Goal: Find contact information: Find contact information

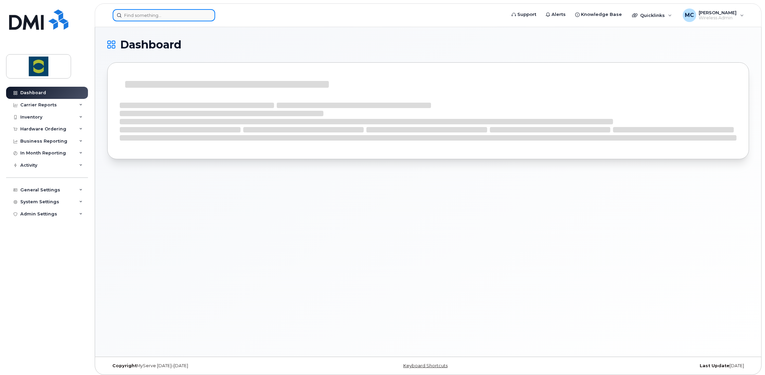
click at [143, 14] on input at bounding box center [164, 15] width 103 height 12
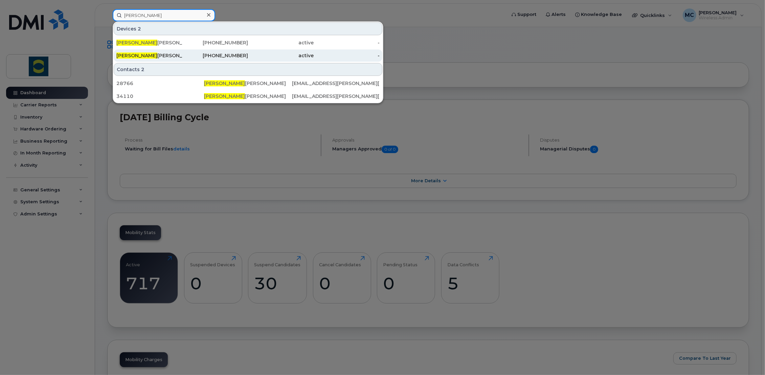
type input "[PERSON_NAME]"
click at [135, 60] on div "[PERSON_NAME]" at bounding box center [149, 55] width 66 height 12
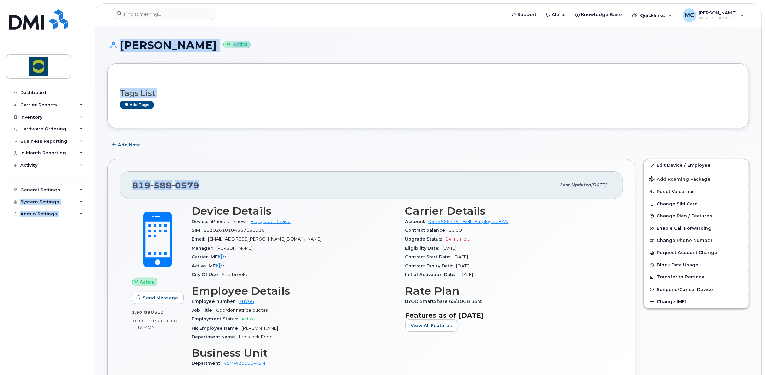
drag, startPoint x: 211, startPoint y: 183, endPoint x: 58, endPoint y: 178, distance: 153.4
click at [202, 191] on div "819 588 0579" at bounding box center [344, 185] width 424 height 14
drag, startPoint x: 206, startPoint y: 181, endPoint x: 133, endPoint y: 176, distance: 73.3
click at [133, 176] on div "819 588 0579 Last updated Jun 17, 2024" at bounding box center [371, 184] width 503 height 27
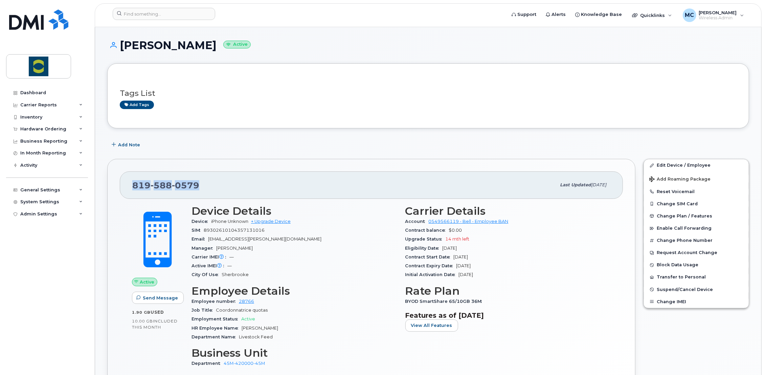
copy span "819 588 0579"
